Goal: Check status: Check status

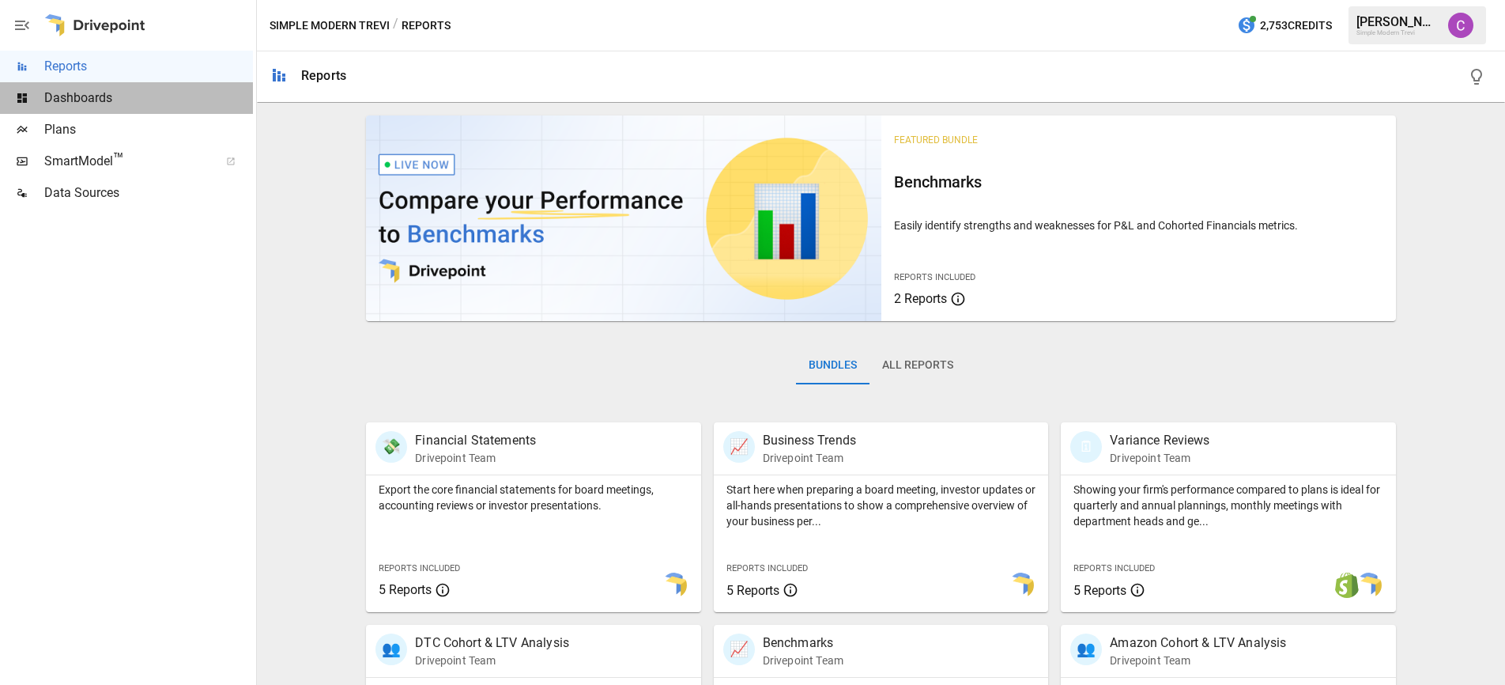
click at [152, 103] on span "Dashboards" at bounding box center [148, 98] width 209 height 19
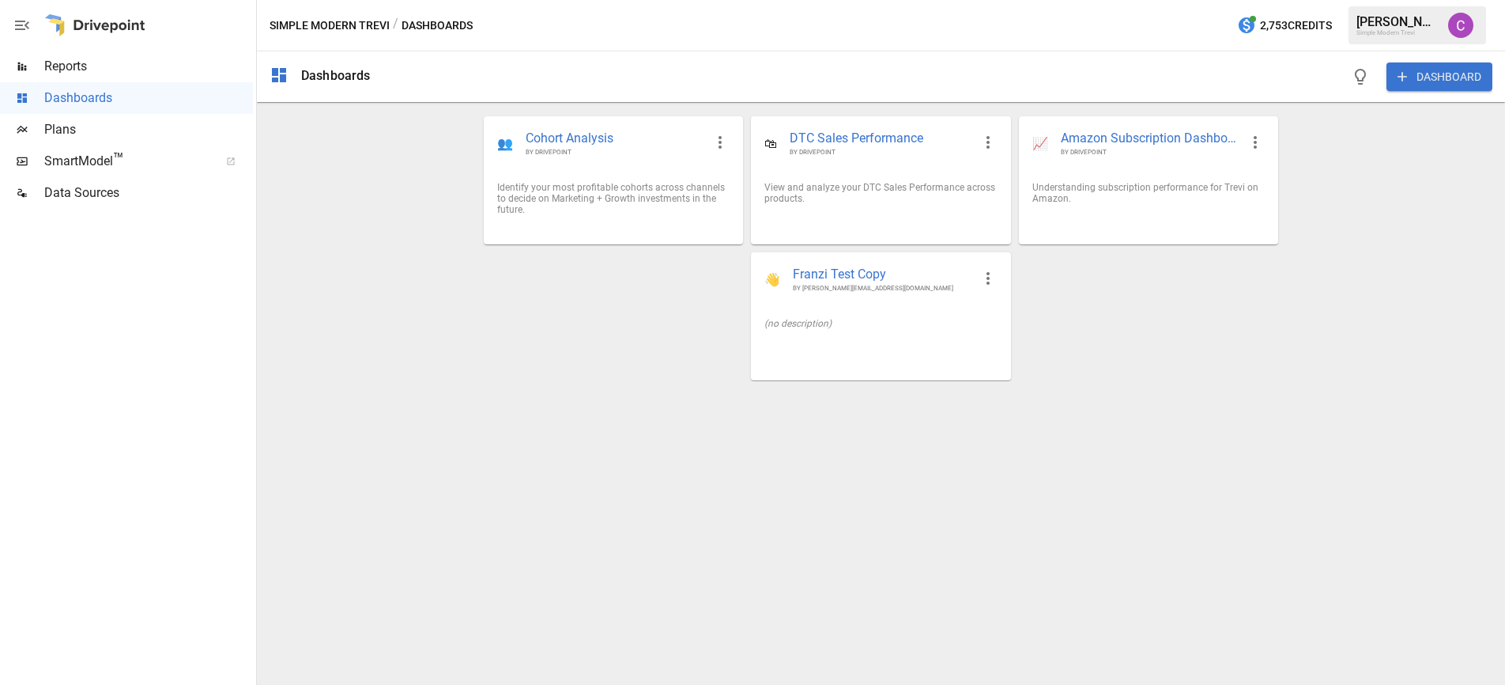
click at [90, 155] on span "SmartModel ™" at bounding box center [126, 161] width 164 height 19
click at [130, 61] on span "Reports" at bounding box center [148, 66] width 209 height 19
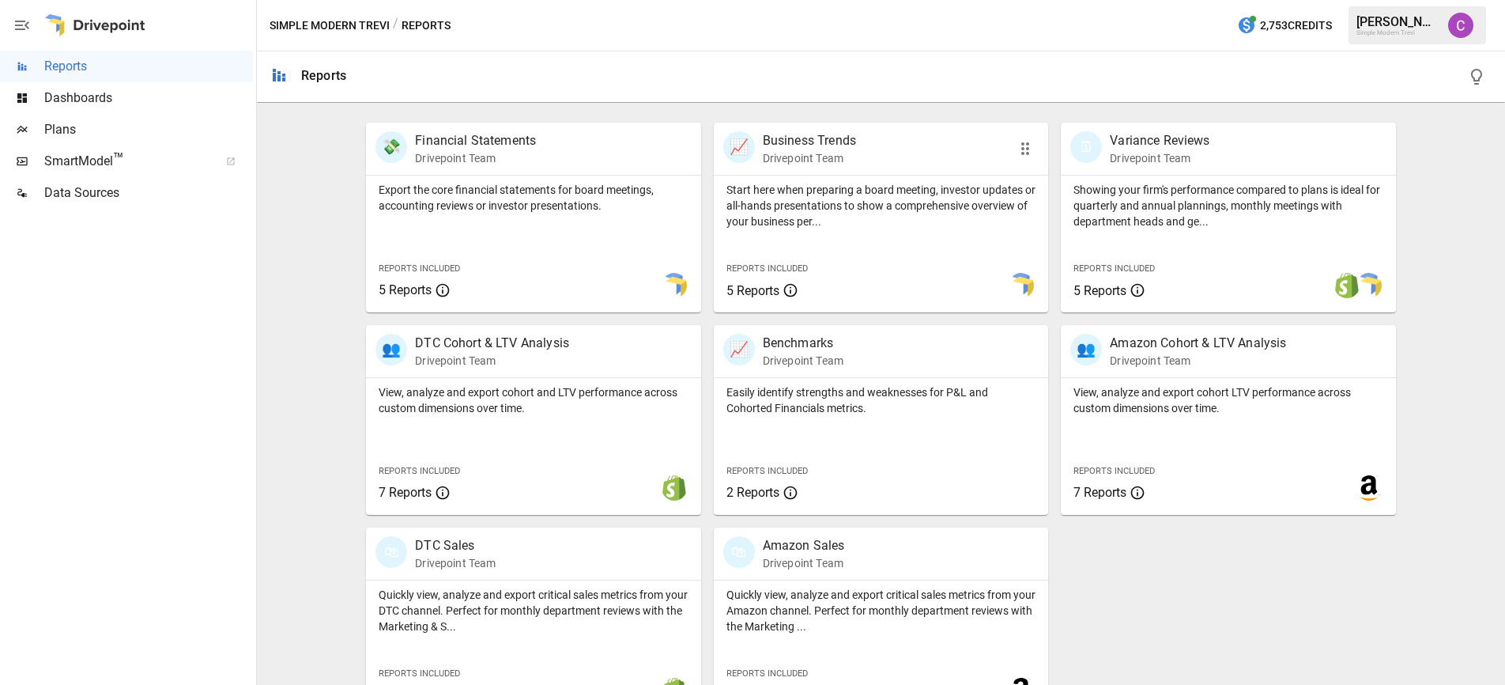
scroll to position [325, 0]
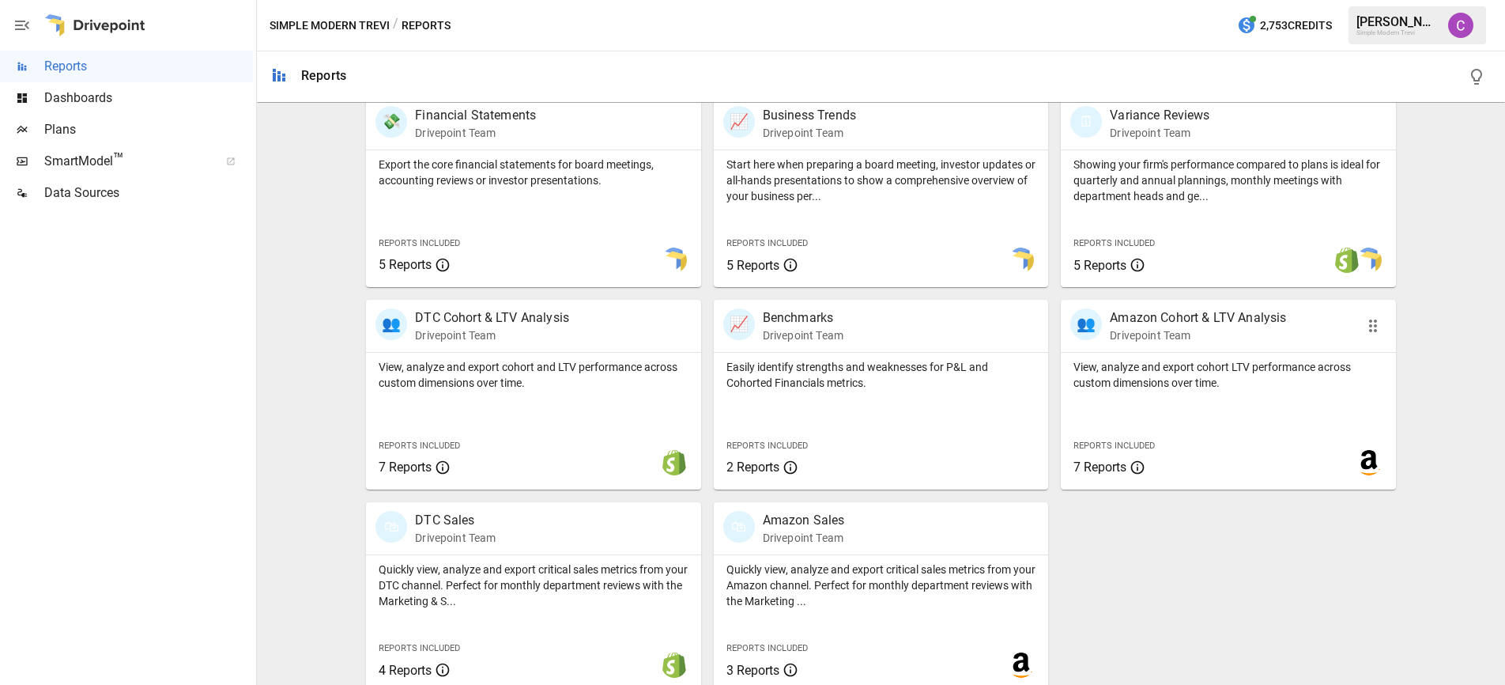
click at [1215, 379] on p "View, analyze and export cohort LTV performance across custom dimensions over t…" at bounding box center [1229, 375] width 310 height 32
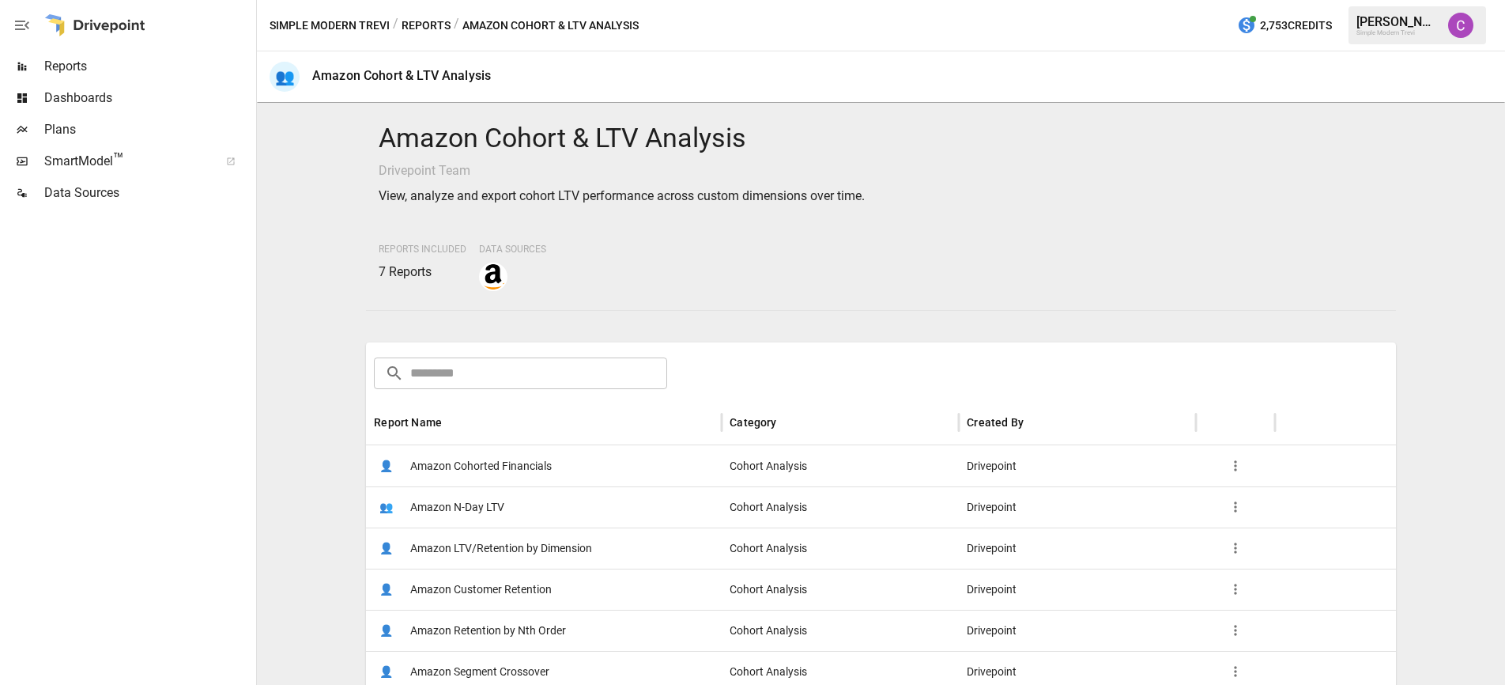
scroll to position [105, 0]
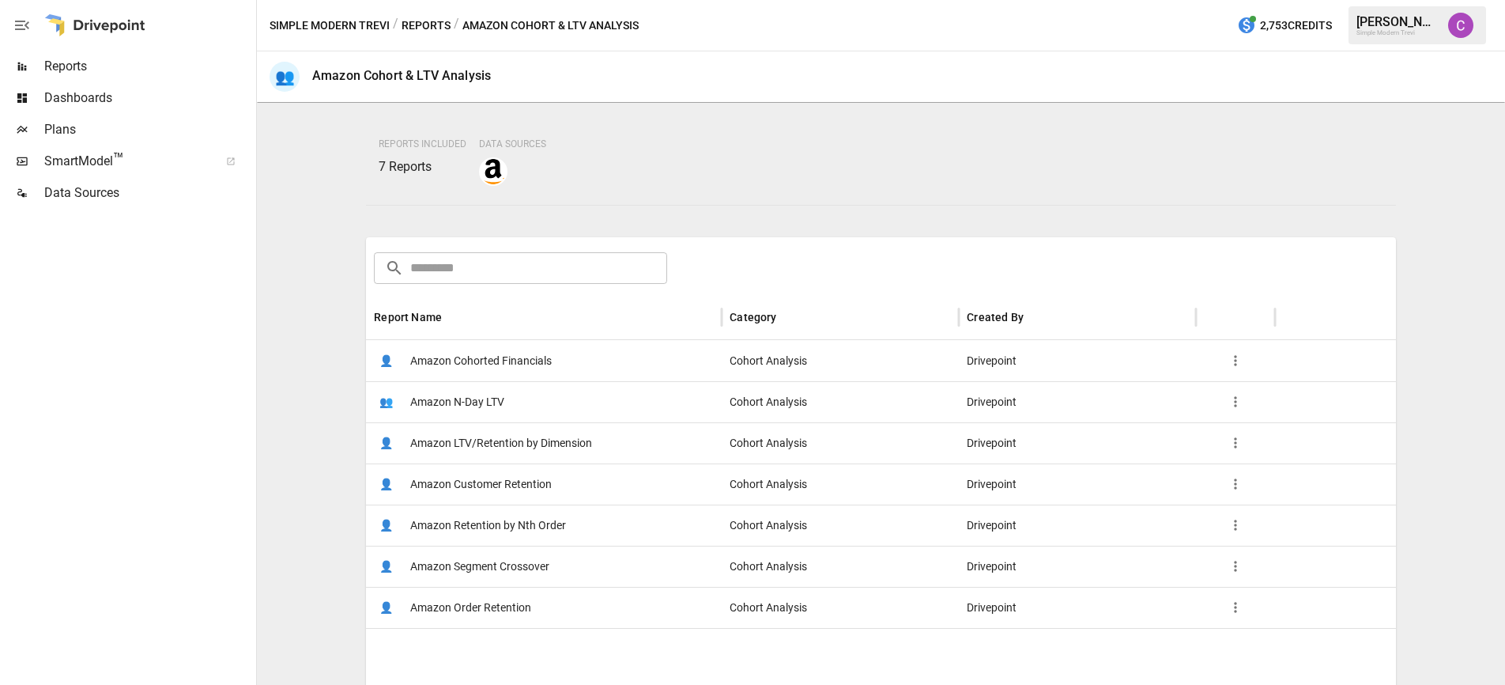
click at [459, 436] on span "Amazon LTV/Retention by Dimension" at bounding box center [501, 443] width 182 height 40
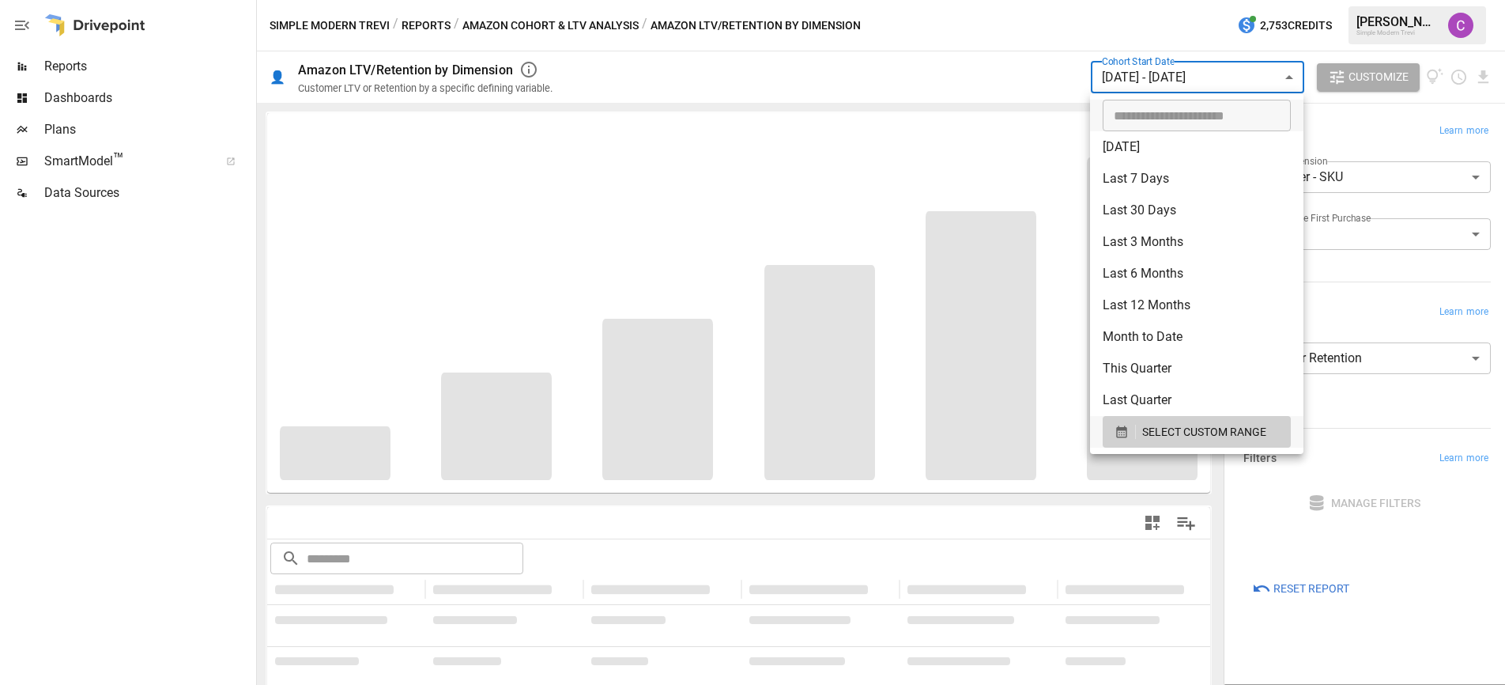
click at [1168, 0] on body "**********" at bounding box center [752, 0] width 1505 height 0
click at [904, 92] on div at bounding box center [752, 342] width 1505 height 685
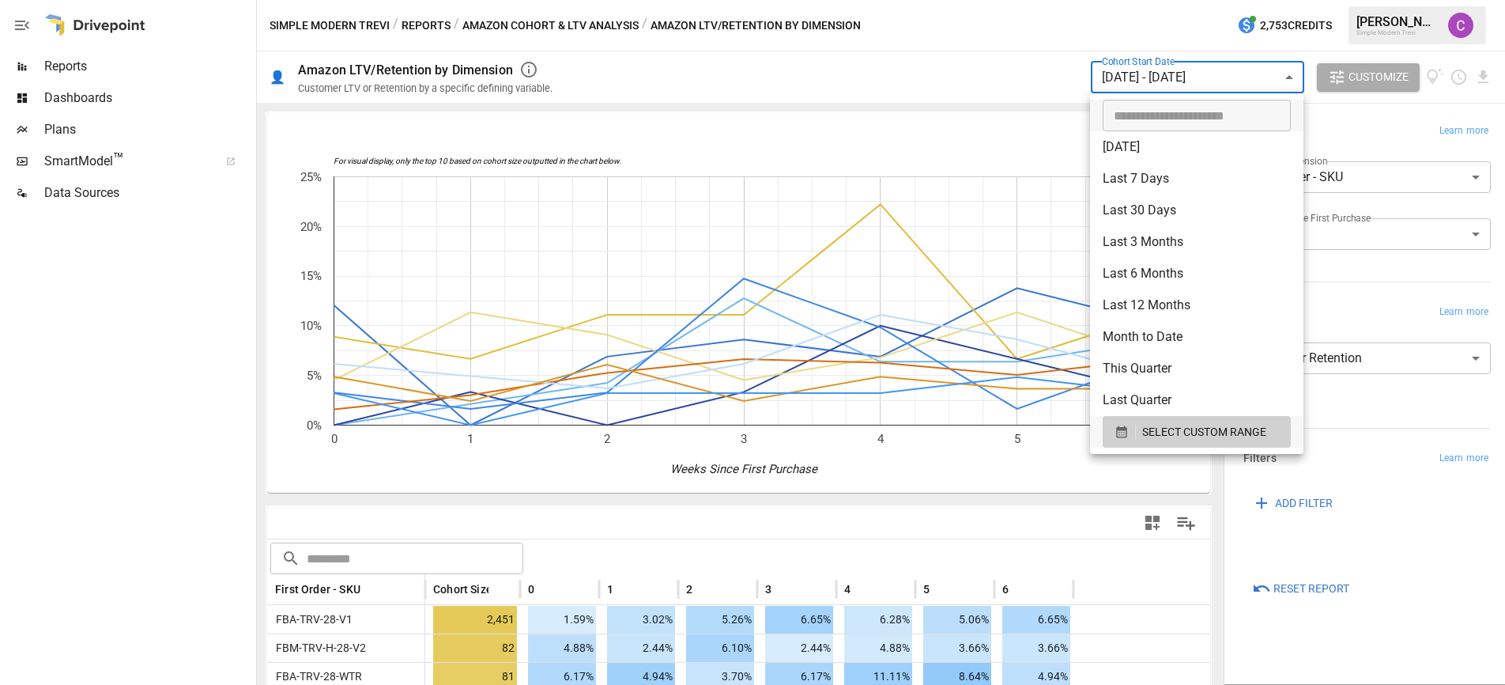
click at [1172, 0] on body "Reports Dashboards Plans SmartModel ™ Data Sources Simple Modern Trevi / Report…" at bounding box center [752, 0] width 1505 height 0
click at [1185, 432] on span "SELECT CUSTOM RANGE" at bounding box center [1204, 432] width 124 height 20
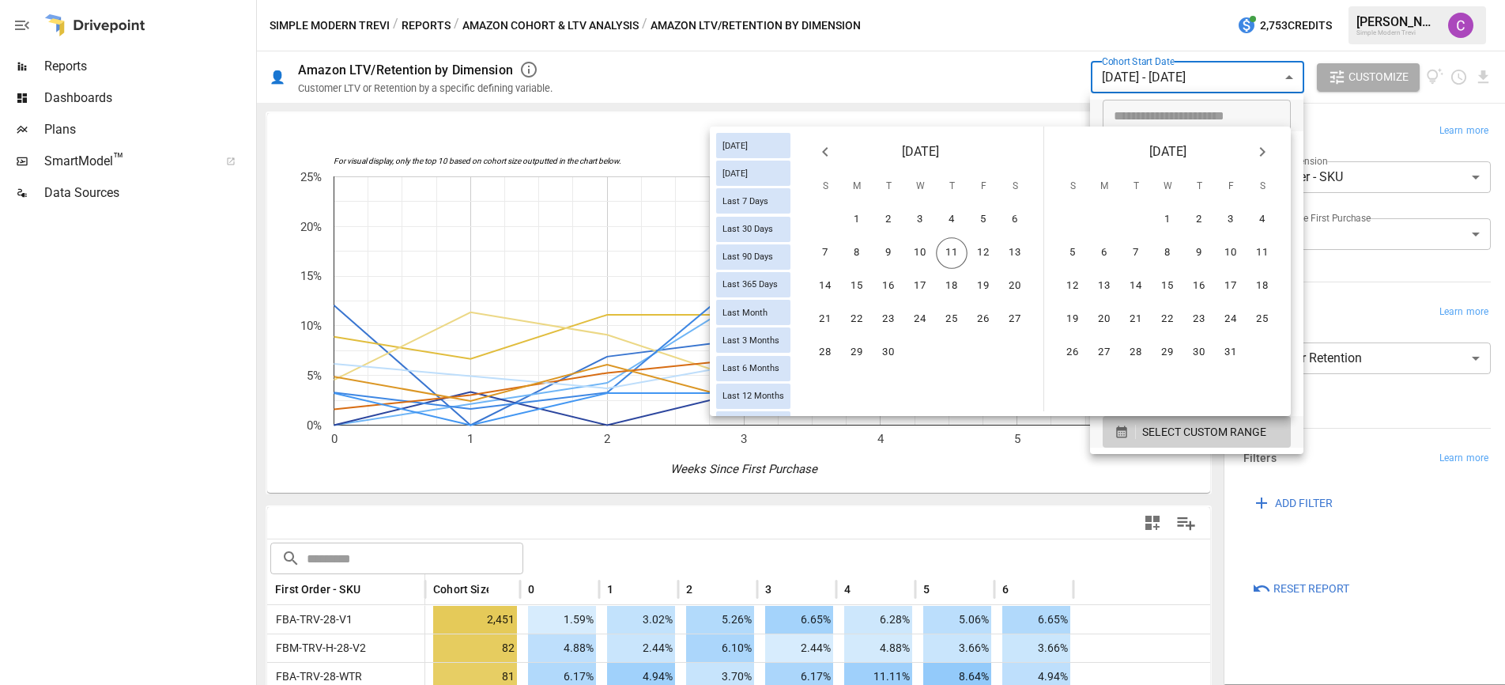
click at [825, 156] on icon "Previous month" at bounding box center [825, 151] width 19 height 19
click at [825, 308] on button "17" at bounding box center [826, 320] width 32 height 32
click at [1019, 311] on button "23" at bounding box center [1015, 320] width 32 height 32
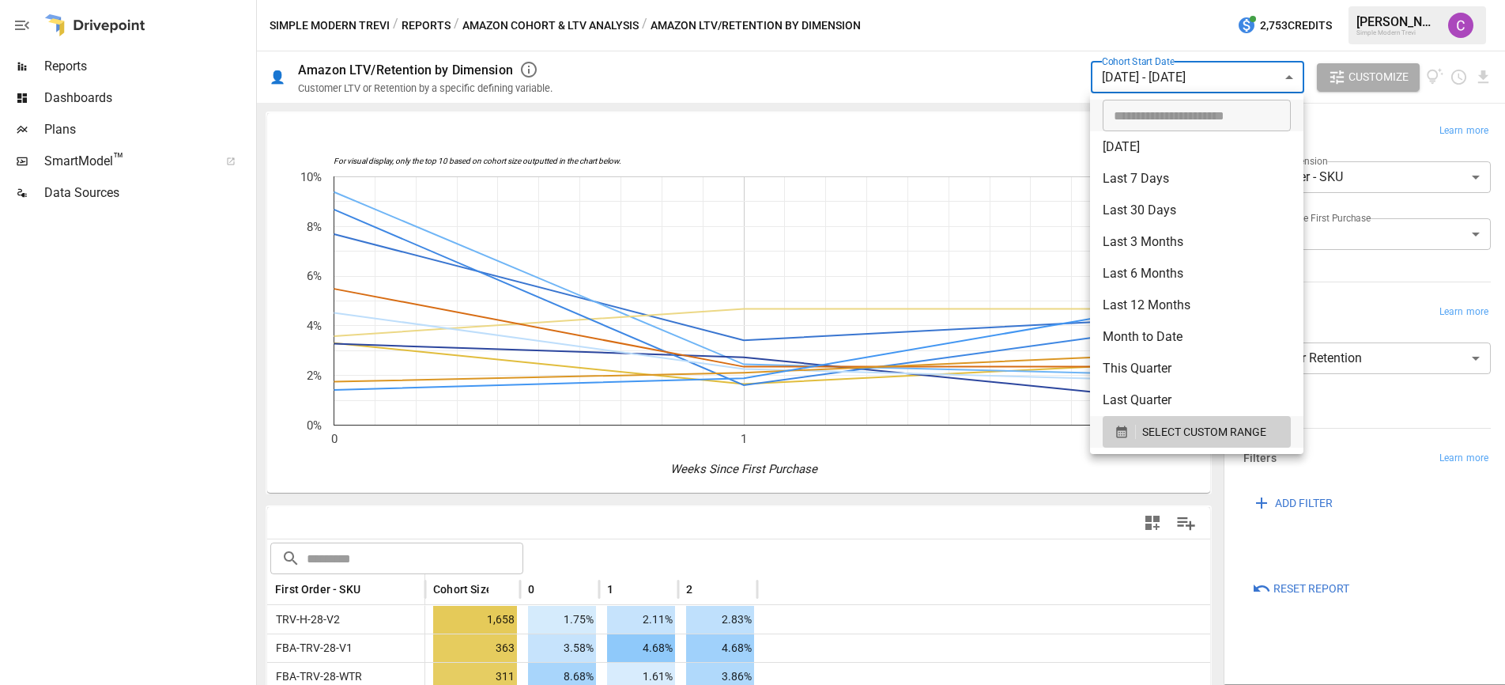
click at [1229, 561] on div at bounding box center [752, 342] width 1505 height 685
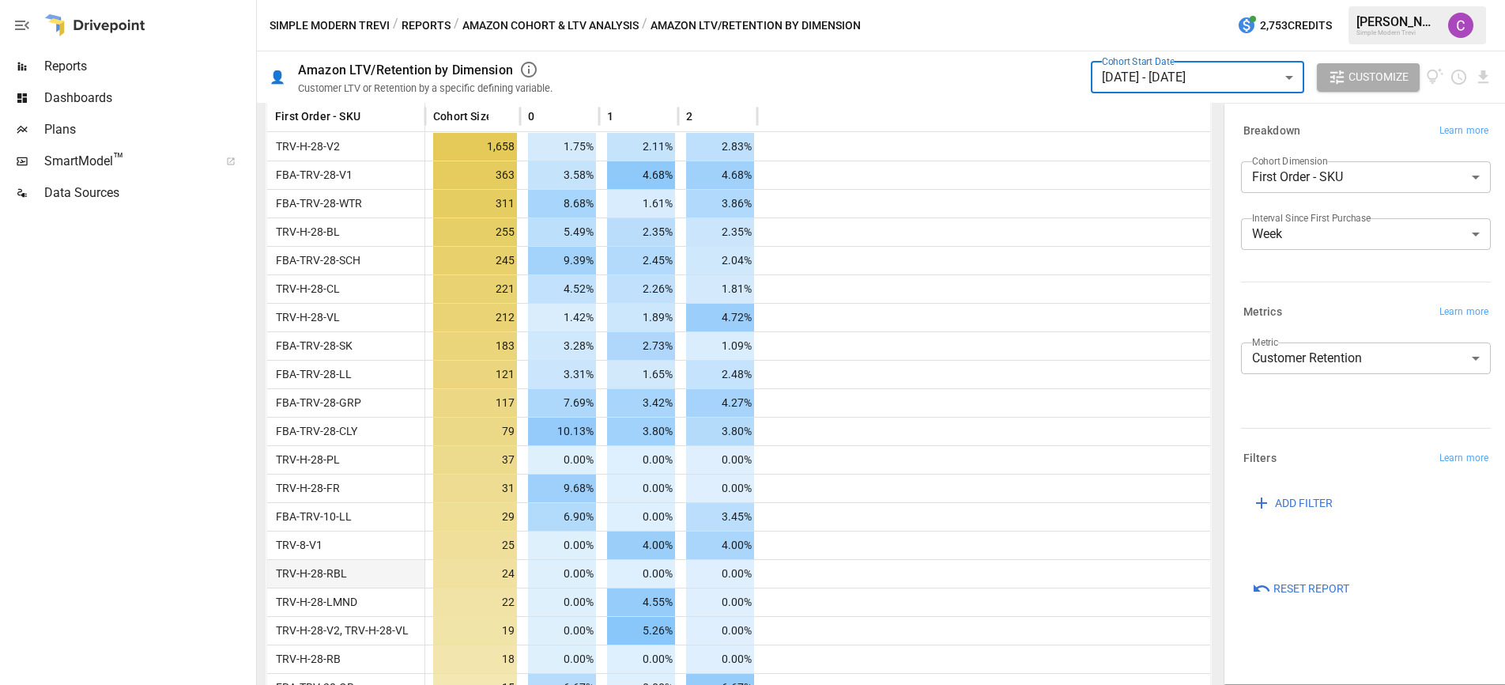
scroll to position [421, 0]
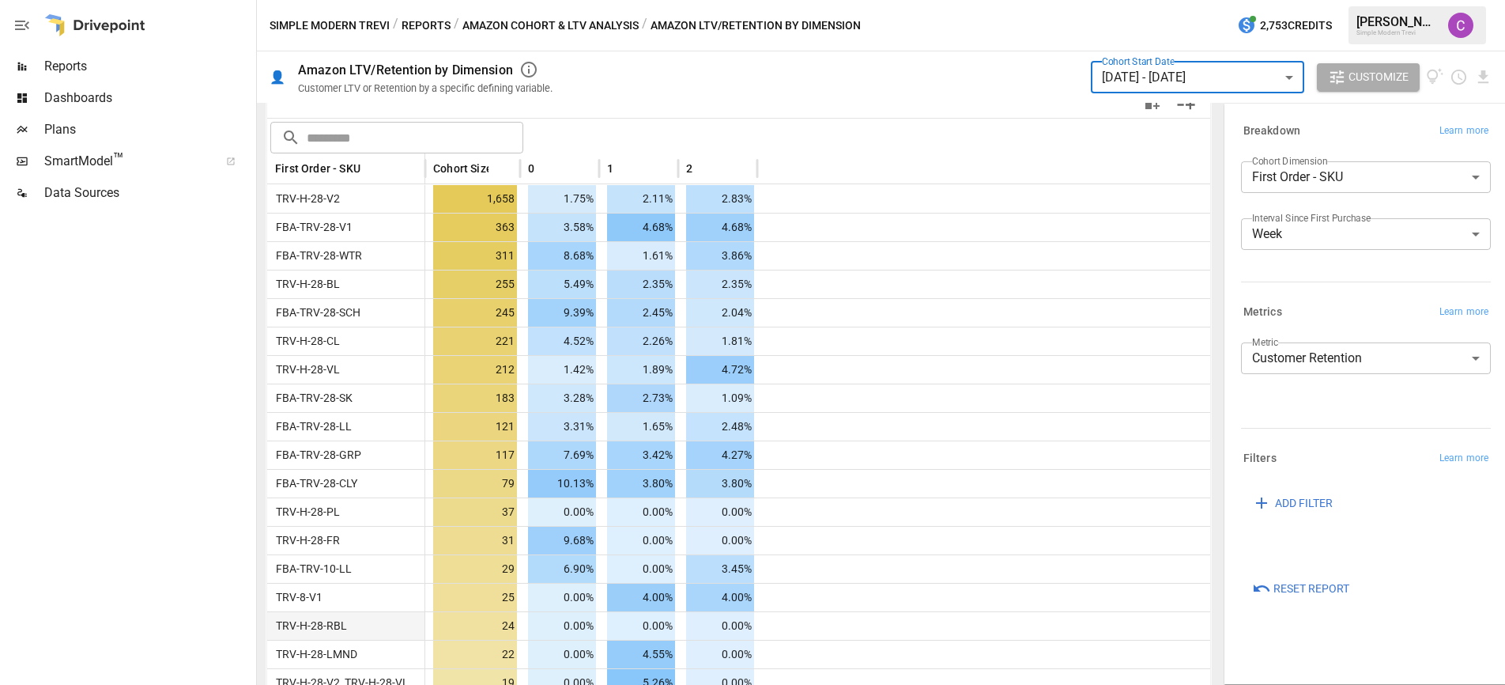
click at [323, 629] on span "TRV-H-28-RBL" at bounding box center [308, 625] width 77 height 13
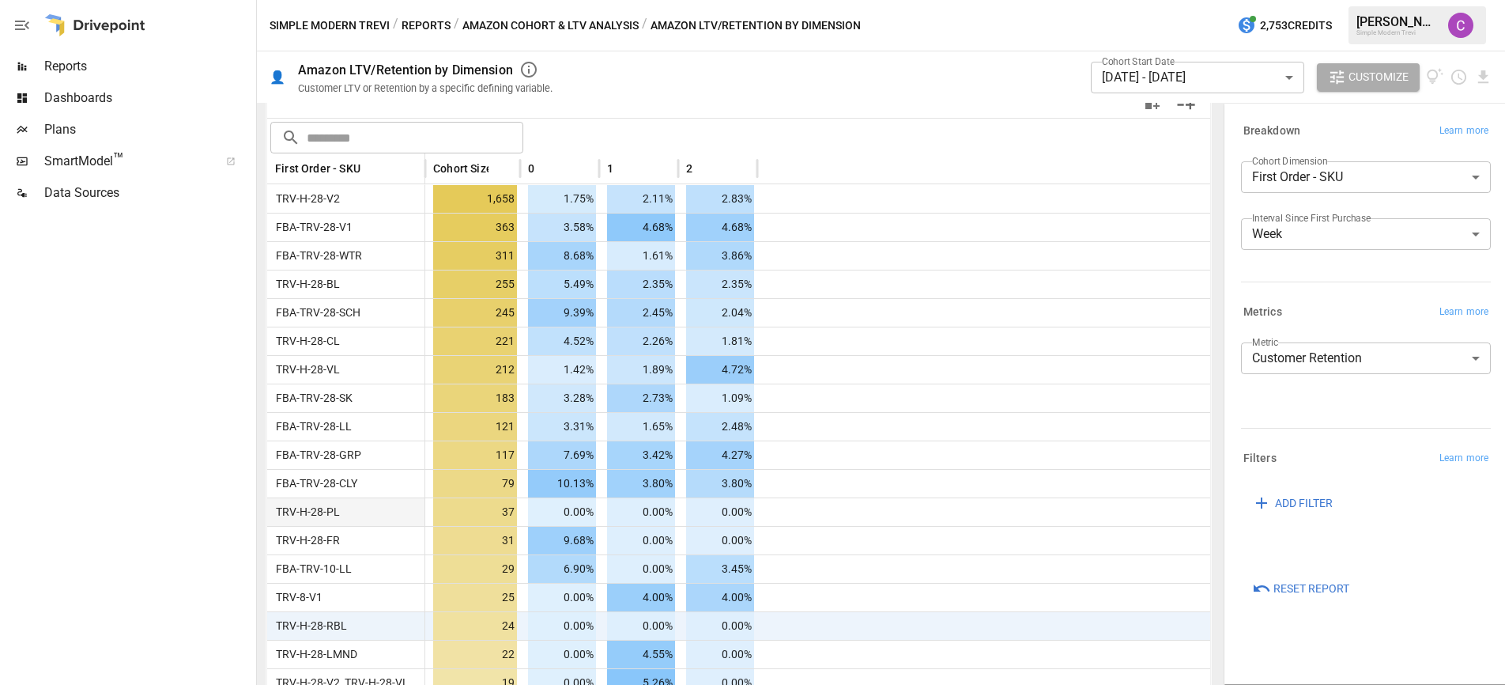
click at [342, 508] on div "TRV-H-28-PL" at bounding box center [346, 511] width 158 height 28
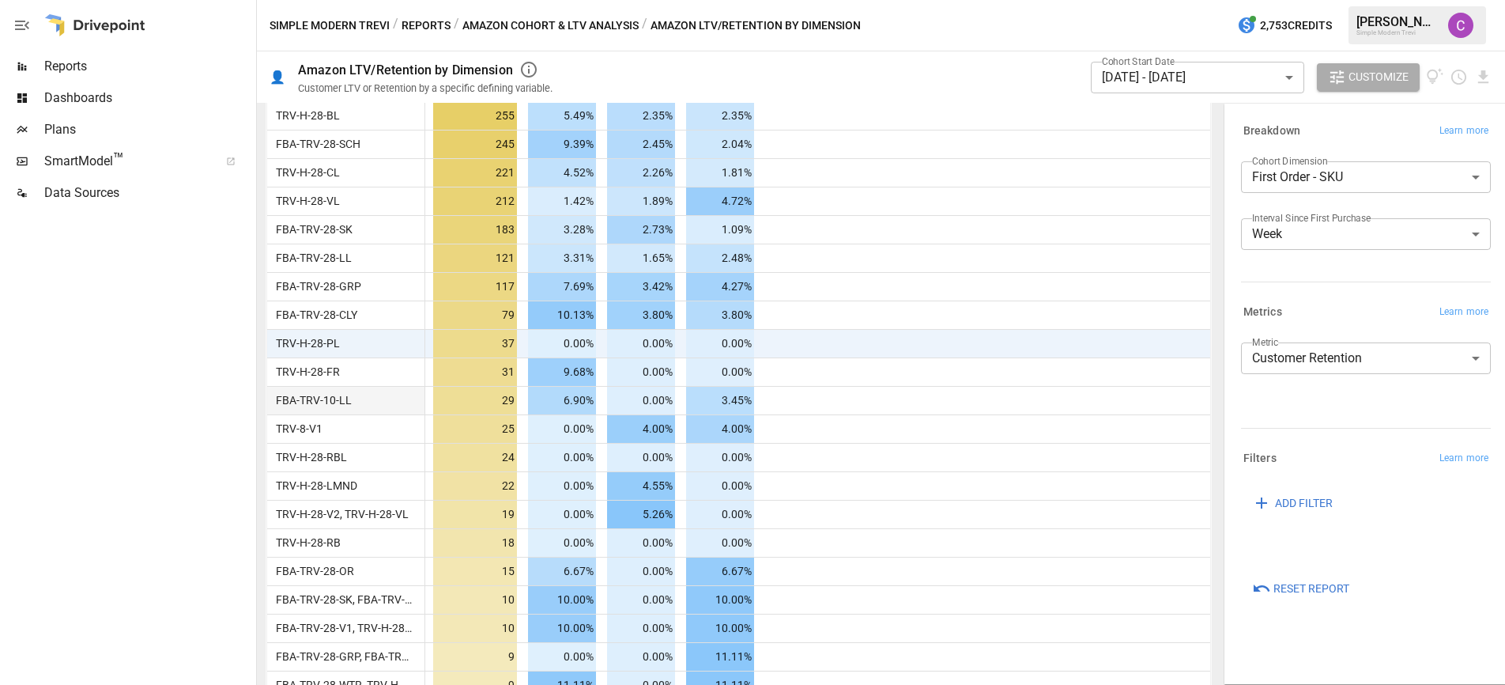
scroll to position [600, 0]
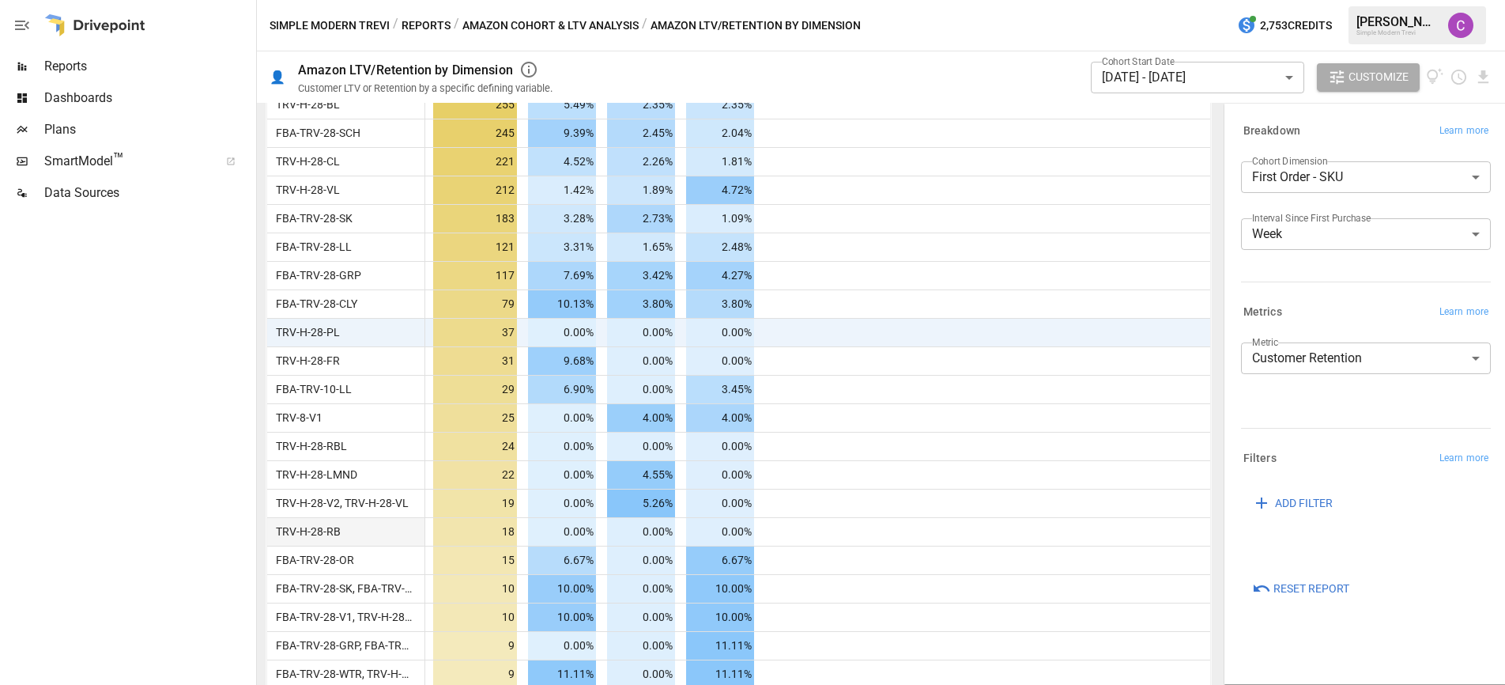
click at [338, 537] on span "TRV-H-28-RB" at bounding box center [305, 531] width 71 height 13
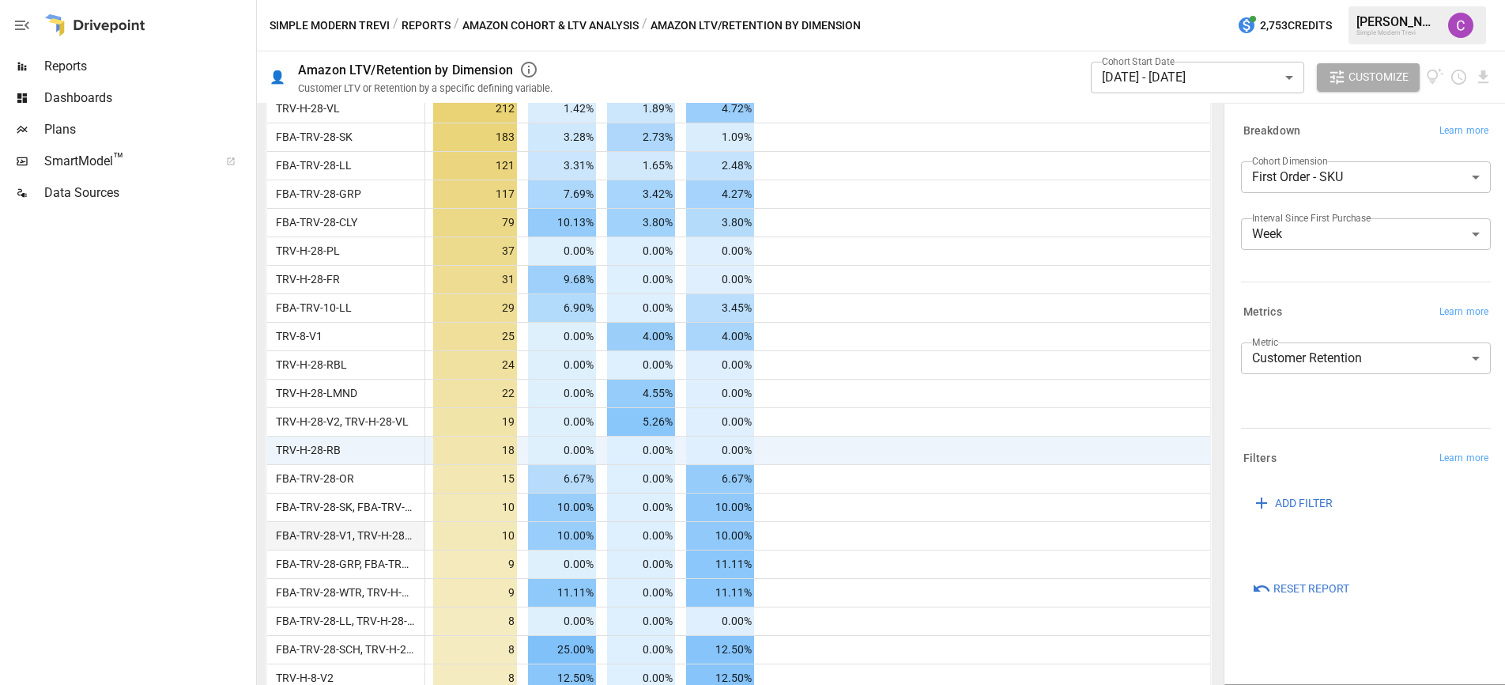
scroll to position [684, 0]
click at [342, 569] on span "FBA-TRV-28-GRP, FBA-TRV-28-SCH" at bounding box center [341, 562] width 149 height 28
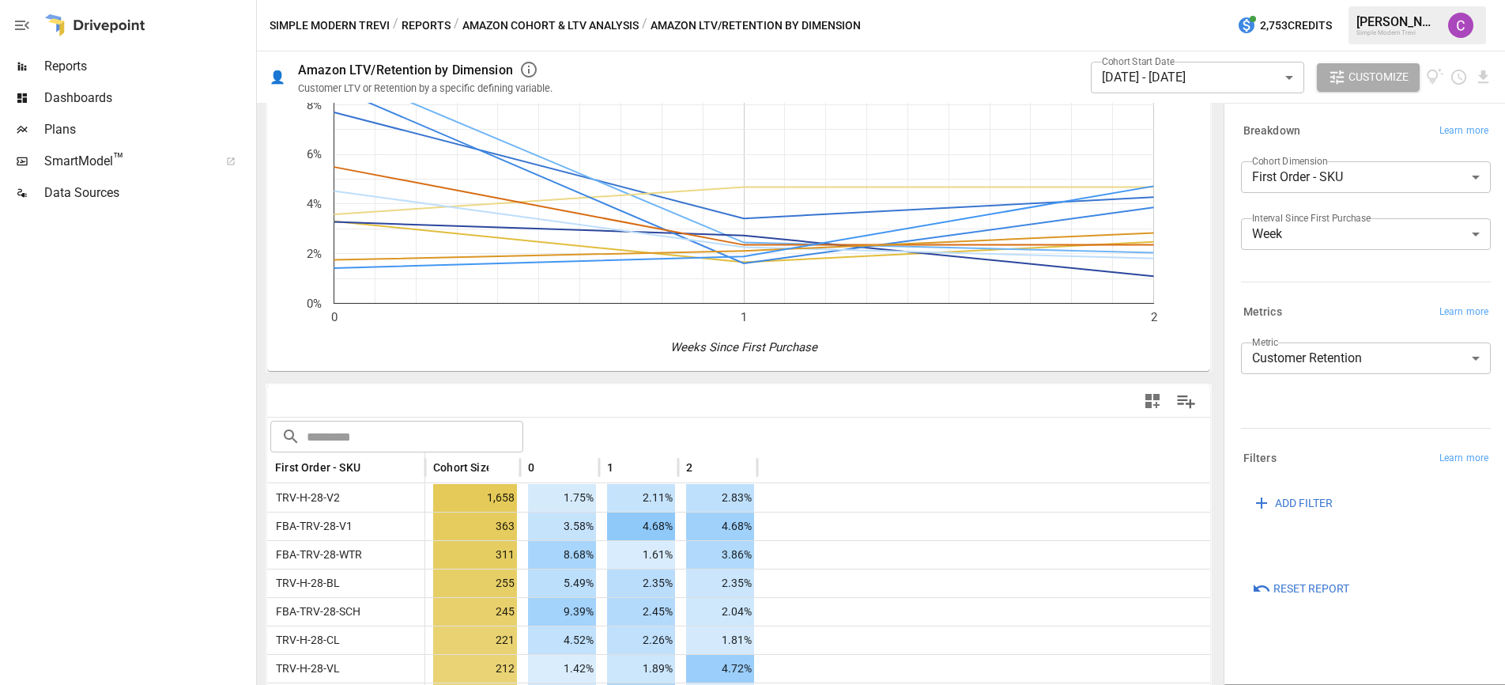
scroll to position [0, 0]
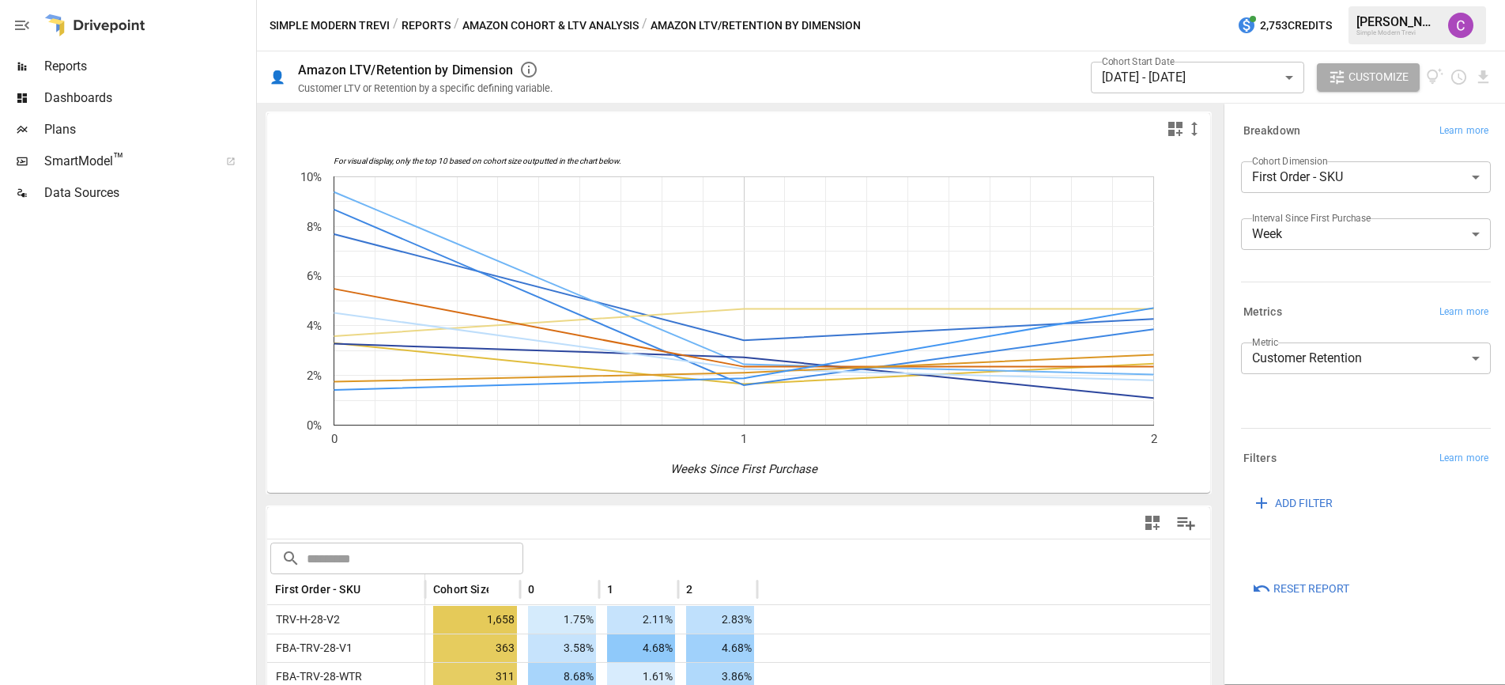
click at [1247, 0] on body "Reports Dashboards Plans SmartModel ™ Data Sources Simple Modern Trevi / Report…" at bounding box center [752, 0] width 1505 height 0
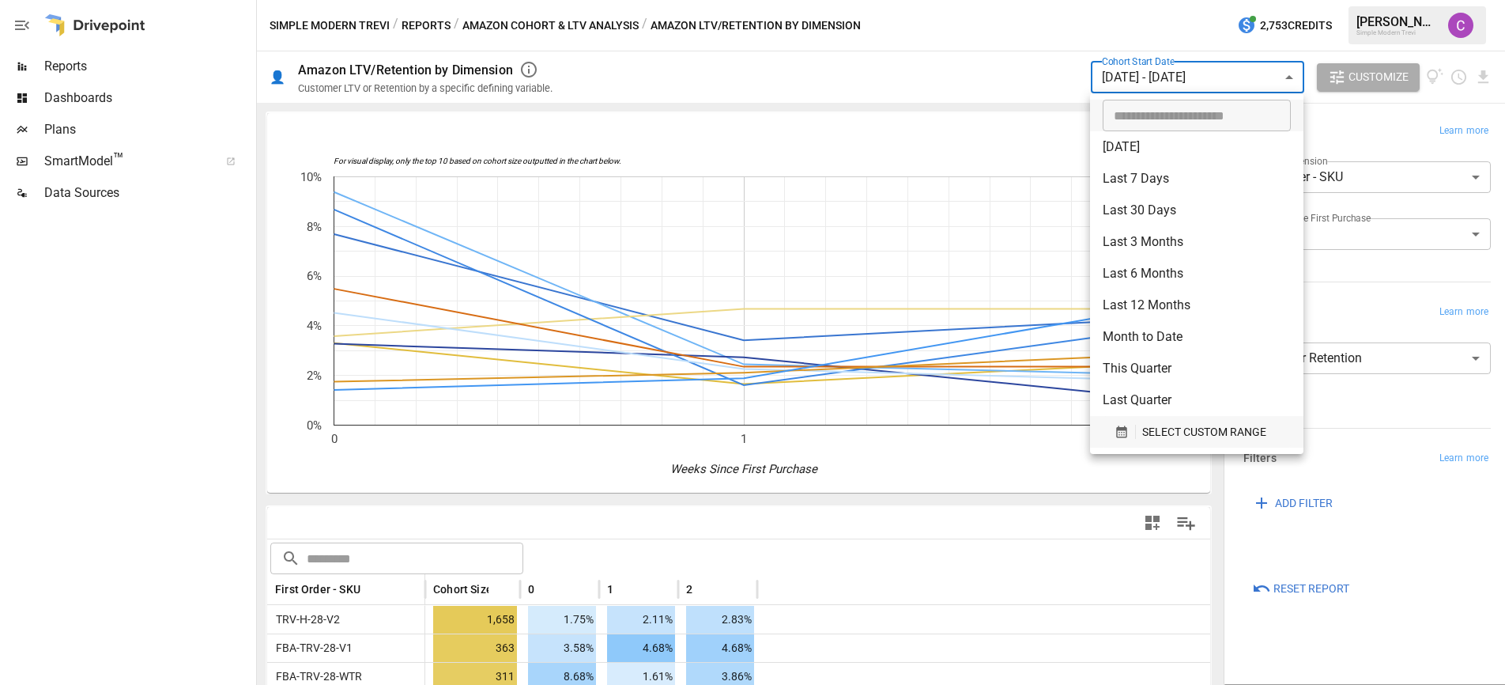
click at [1175, 431] on span "SELECT CUSTOM RANGE" at bounding box center [1204, 432] width 124 height 20
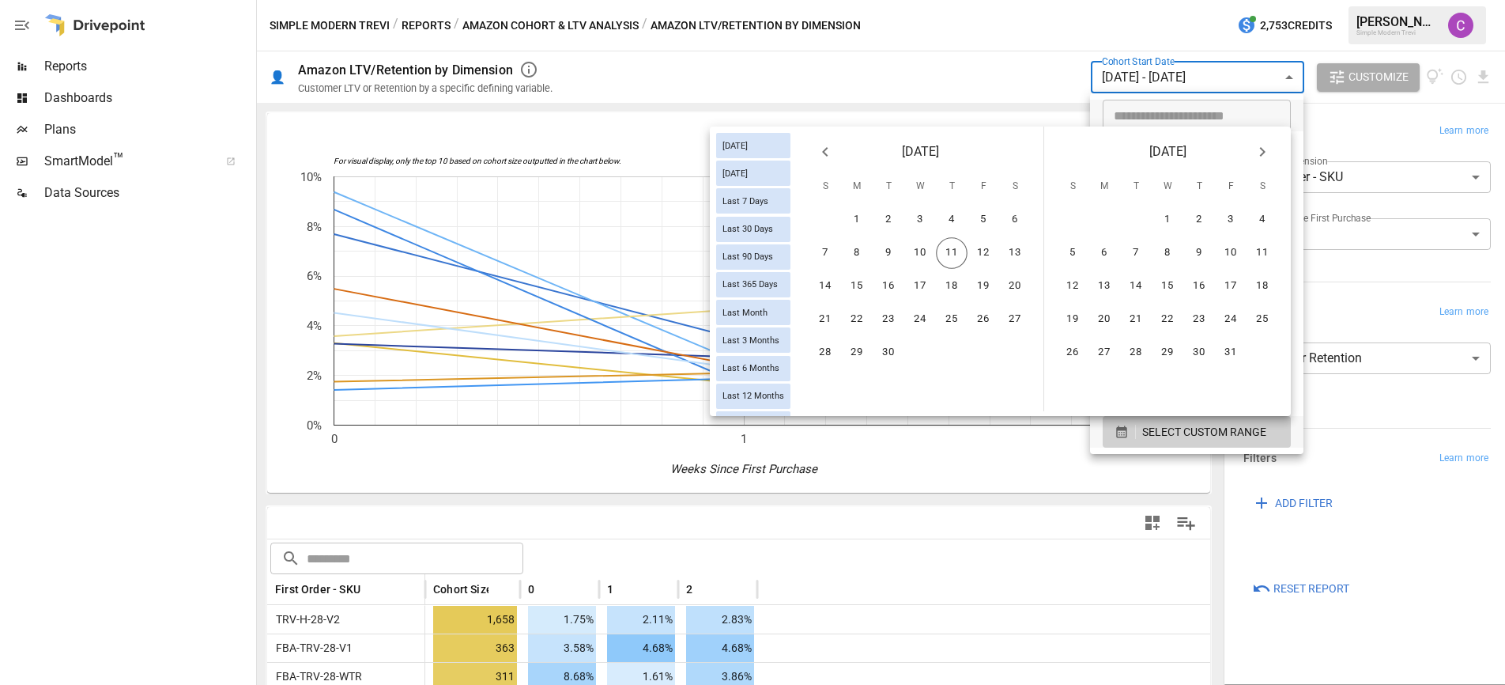
click at [831, 151] on icon "Previous month" at bounding box center [825, 151] width 19 height 19
click at [823, 287] on button "10" at bounding box center [826, 286] width 32 height 32
click at [1010, 278] on button "16" at bounding box center [1015, 286] width 32 height 32
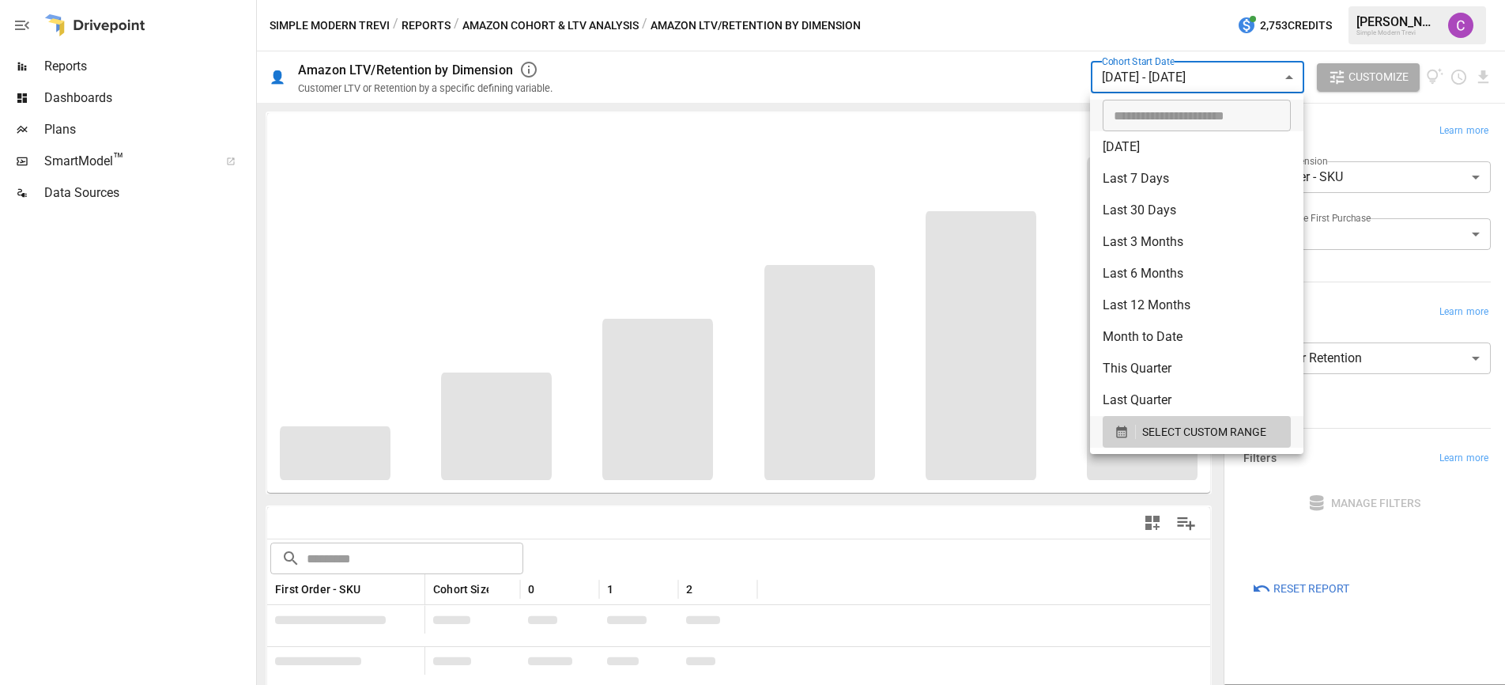
click at [1197, 74] on div at bounding box center [752, 342] width 1505 height 685
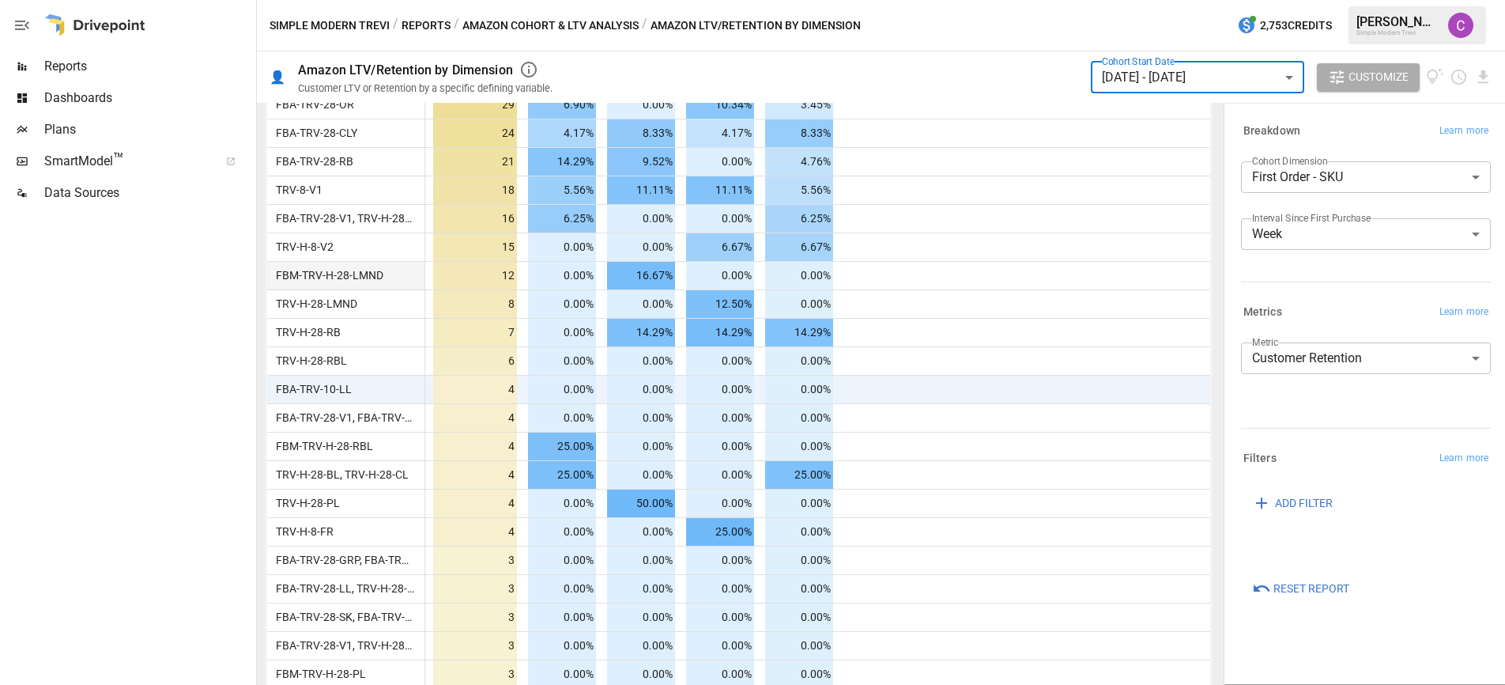
scroll to position [866, 0]
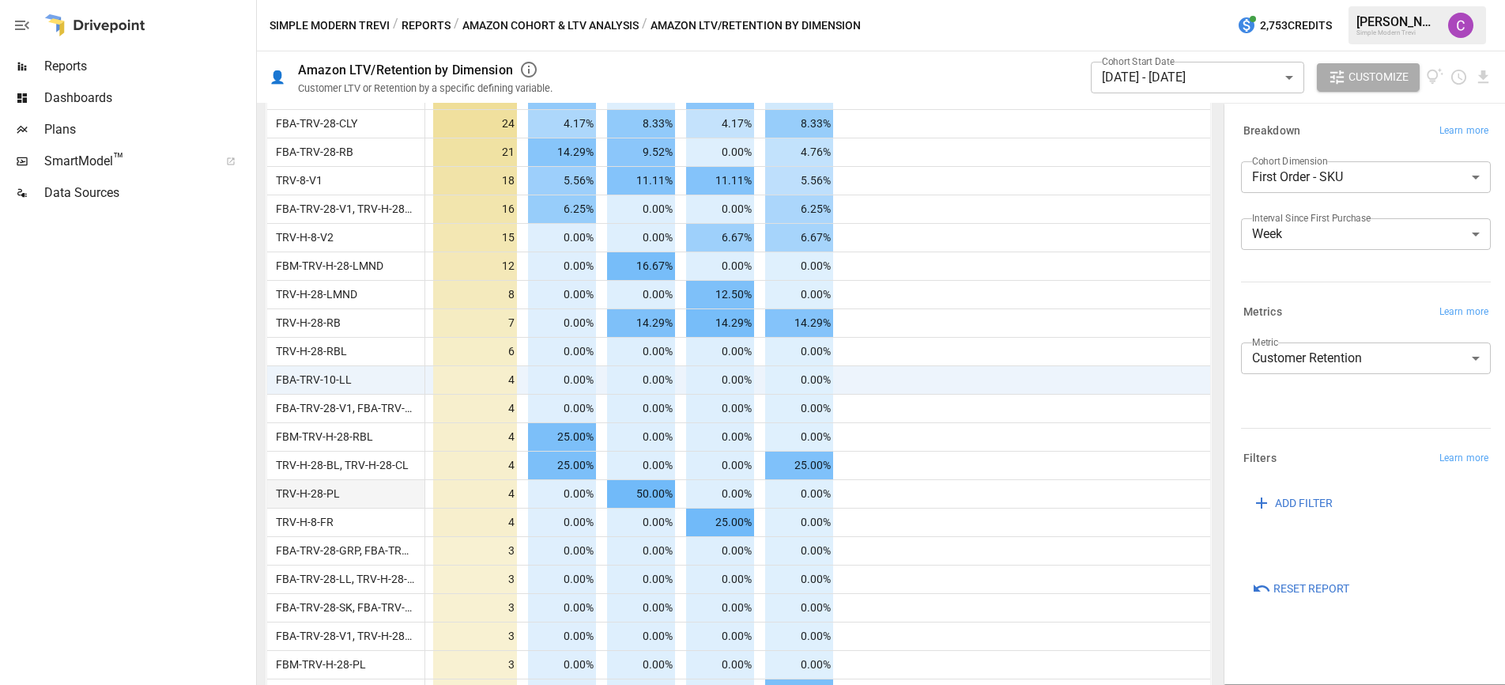
click at [343, 486] on div "TRV-H-28-PL" at bounding box center [346, 493] width 158 height 28
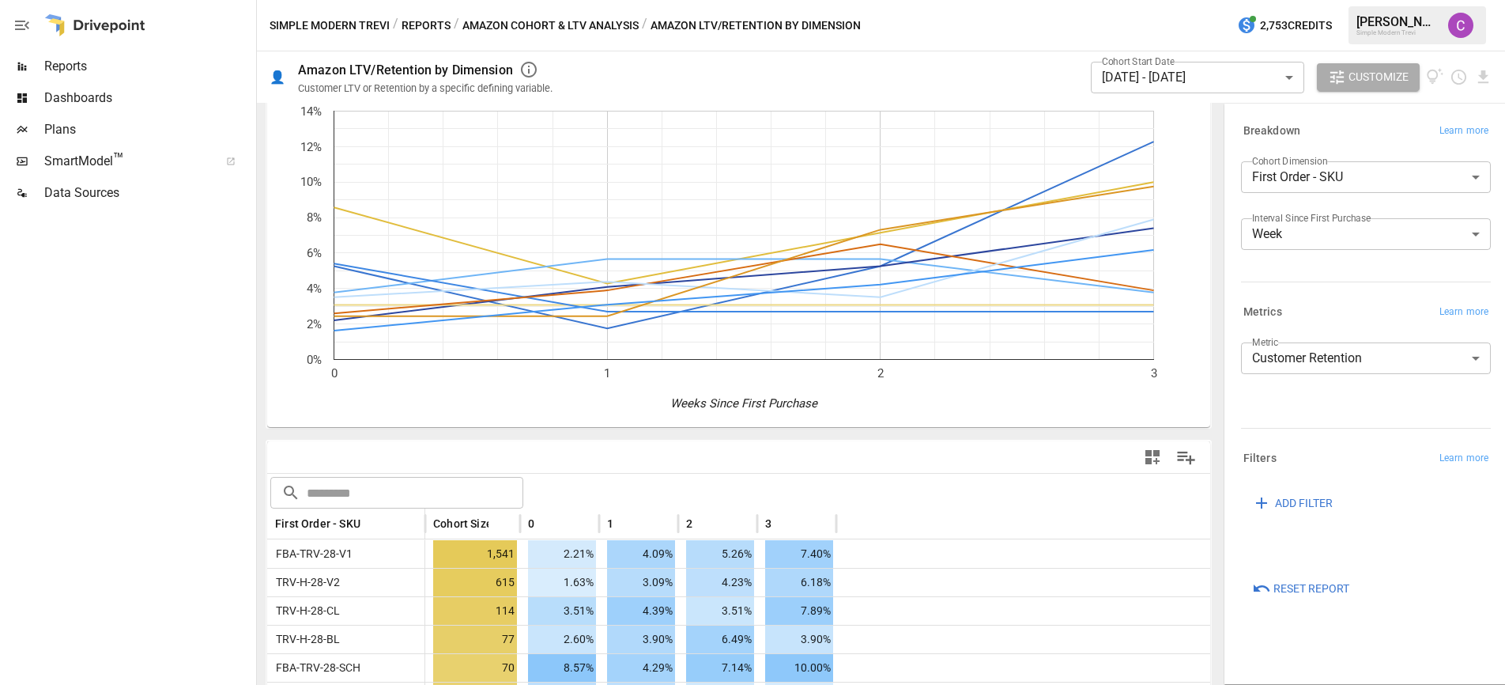
scroll to position [0, 0]
